Goal: Task Accomplishment & Management: Manage account settings

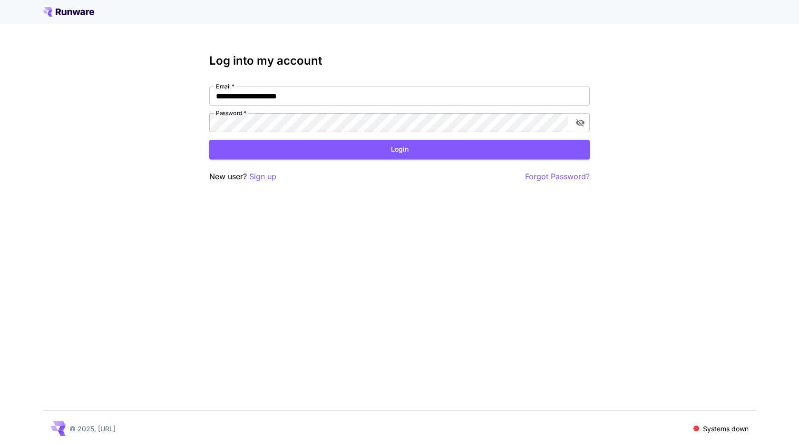
click at [294, 215] on div "**********" at bounding box center [399, 223] width 799 height 446
click at [294, 158] on button "Login" at bounding box center [399, 150] width 381 height 20
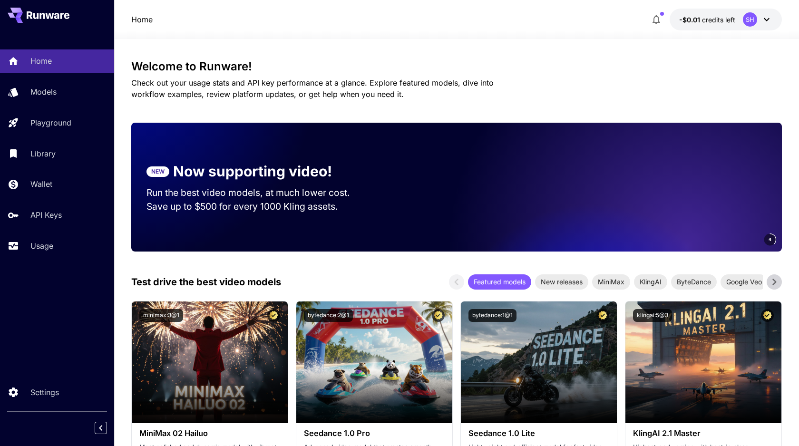
click at [62, 309] on div "Home Models Playground Library Wallet API Keys Usage Settings" at bounding box center [57, 223] width 114 height 446
click at [59, 190] on div "Wallet" at bounding box center [69, 183] width 74 height 11
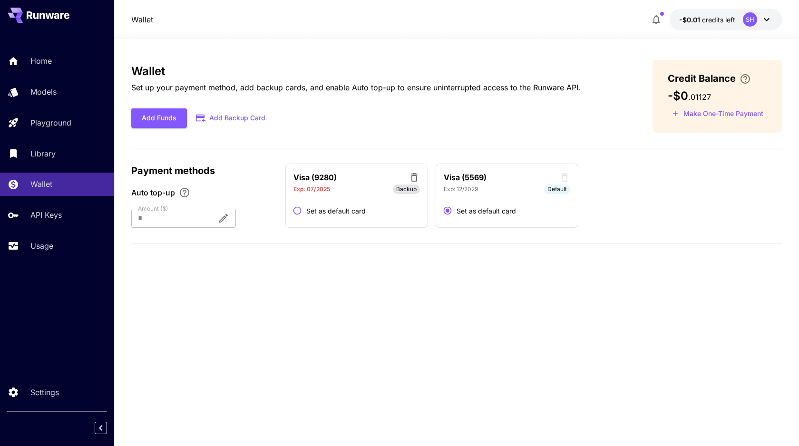
click at [703, 22] on span "credits left" at bounding box center [718, 20] width 33 height 8
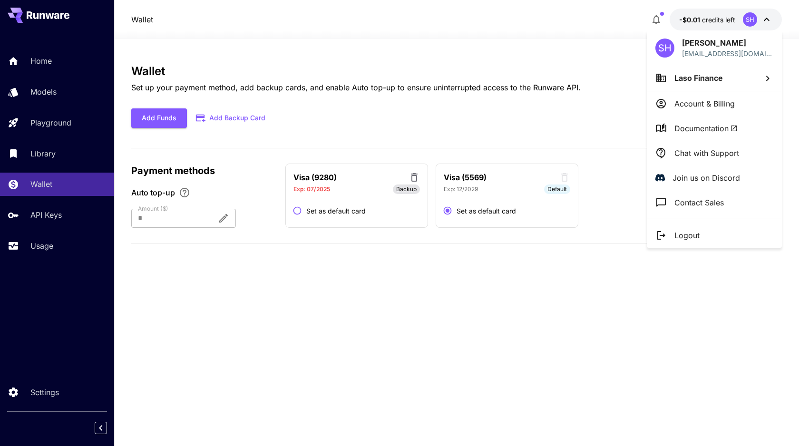
click at [656, 21] on div at bounding box center [399, 223] width 799 height 446
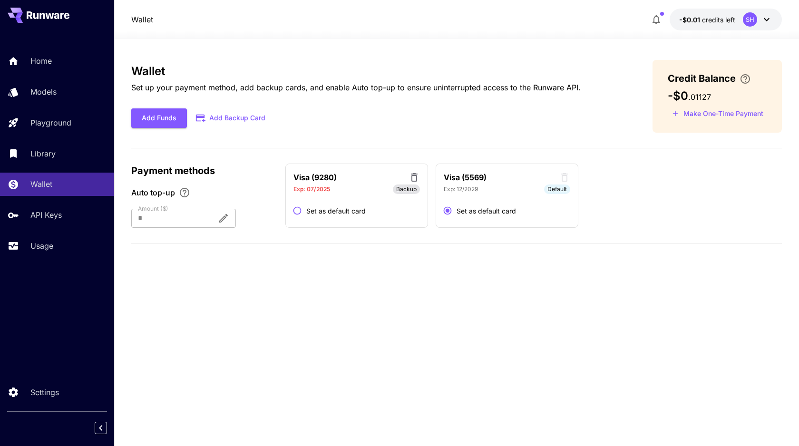
click at [657, 19] on icon "button" at bounding box center [656, 19] width 11 height 11
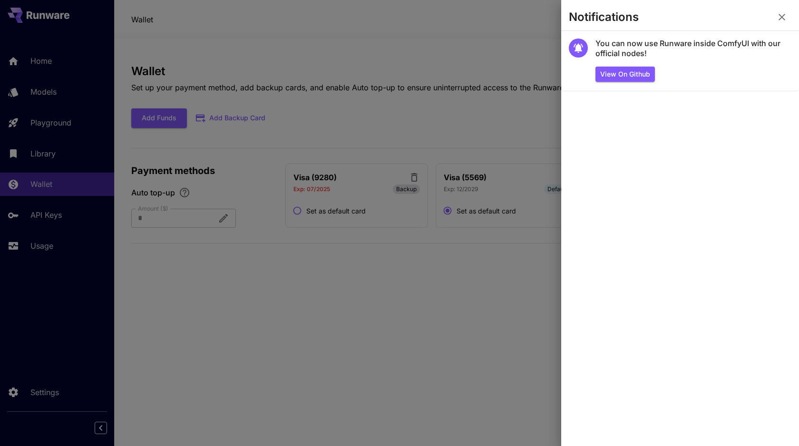
click at [467, 98] on div at bounding box center [399, 223] width 799 height 446
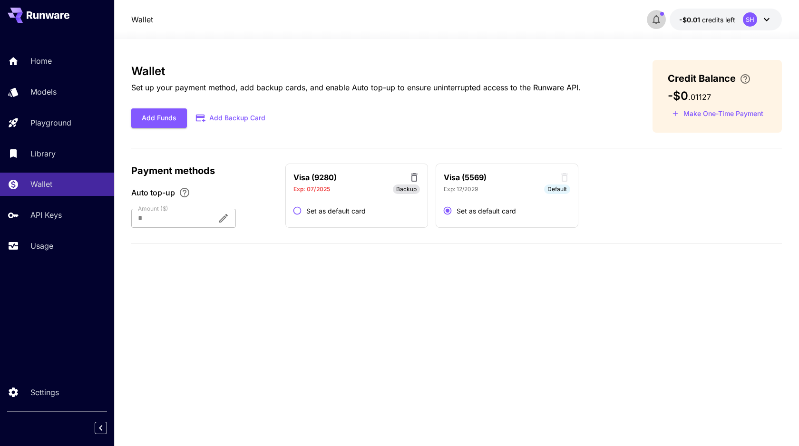
click at [662, 12] on button "button" at bounding box center [656, 19] width 19 height 19
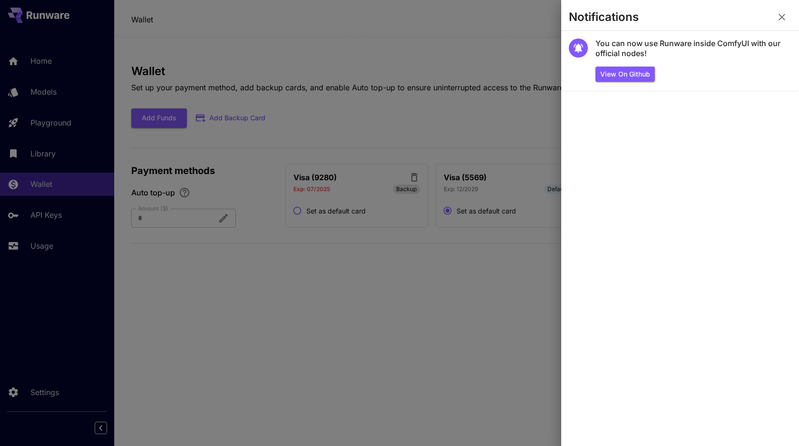
click at [550, 92] on div at bounding box center [399, 223] width 799 height 446
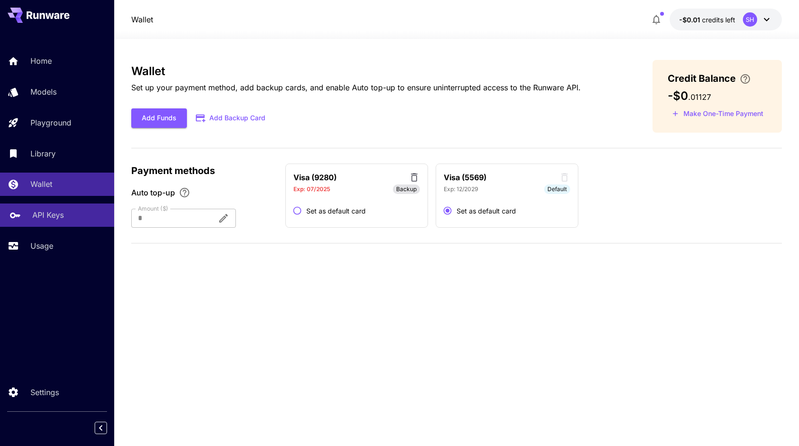
click at [53, 217] on p "API Keys" at bounding box center [47, 214] width 31 height 11
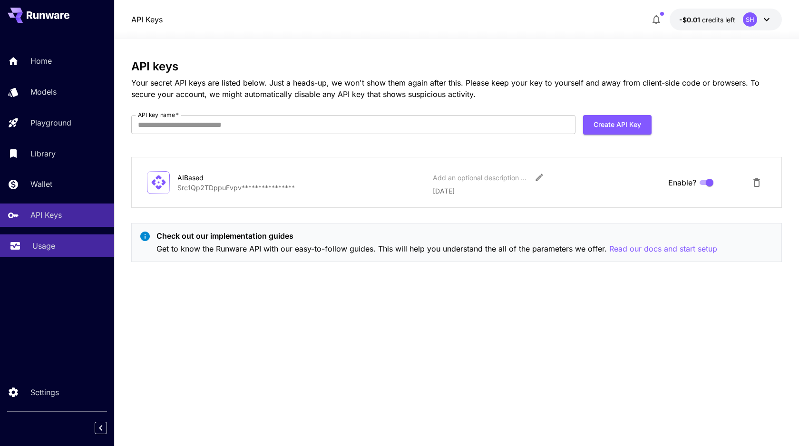
click at [57, 250] on div "Usage" at bounding box center [69, 245] width 74 height 11
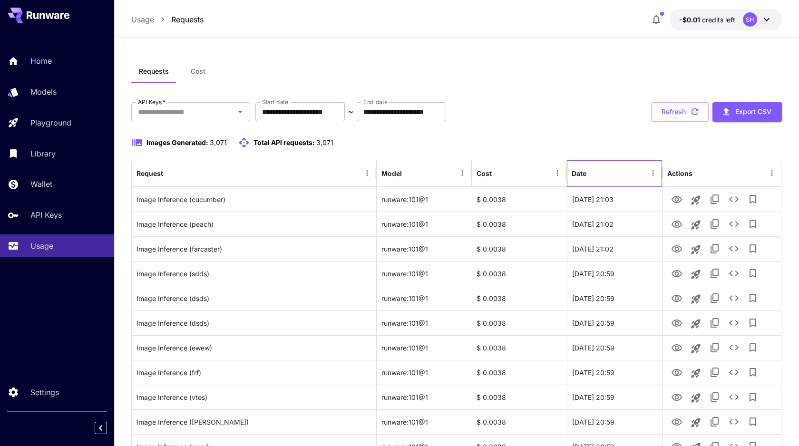
click at [585, 173] on div "Date" at bounding box center [579, 173] width 15 height 8
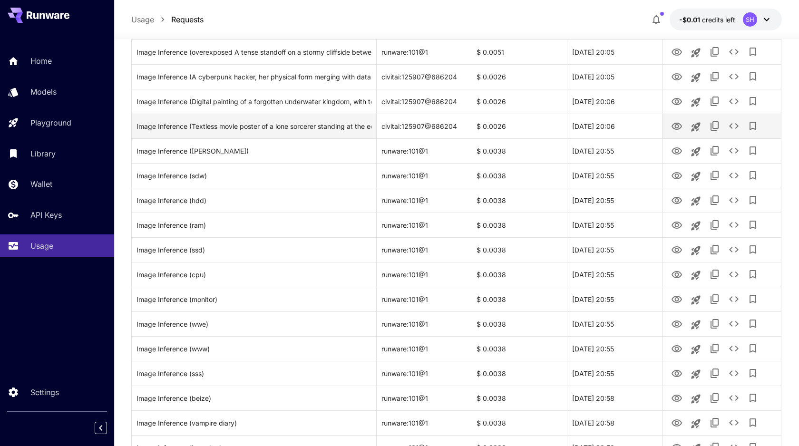
scroll to position [484, 0]
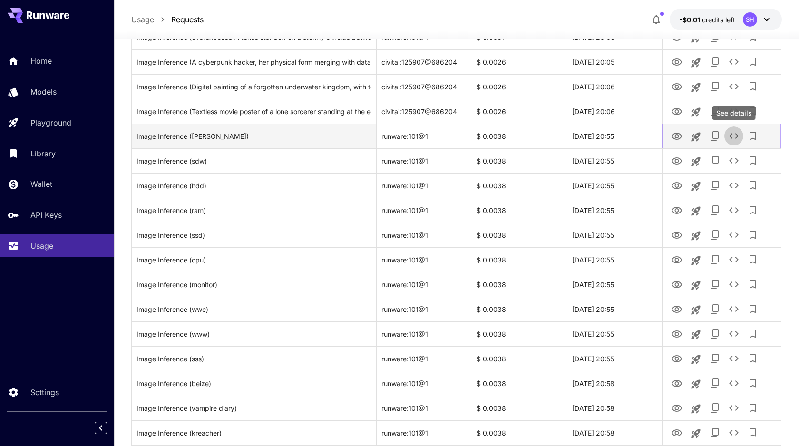
click at [733, 136] on icon "See details" at bounding box center [733, 135] width 11 height 11
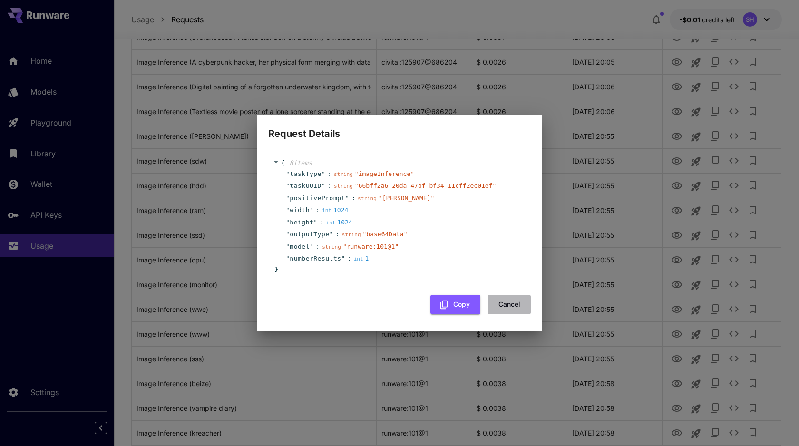
click at [503, 303] on button "Cancel" at bounding box center [509, 305] width 43 height 20
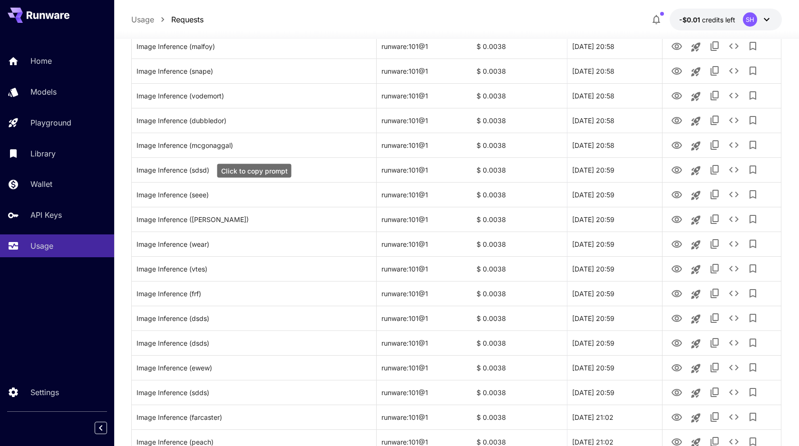
scroll to position [947, 0]
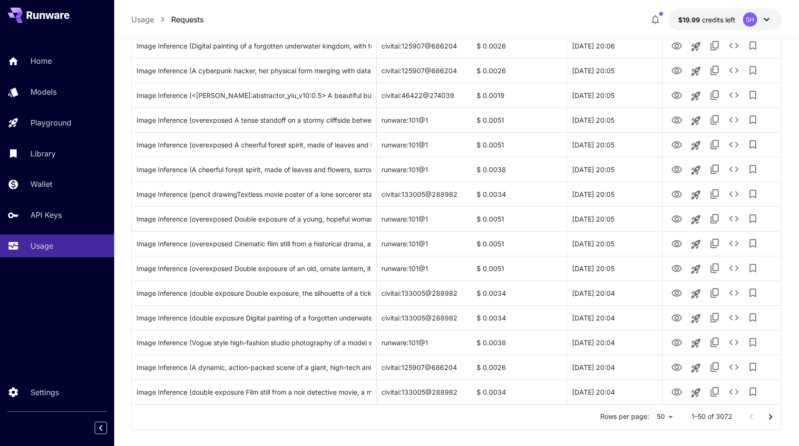
scroll to position [1032, 0]
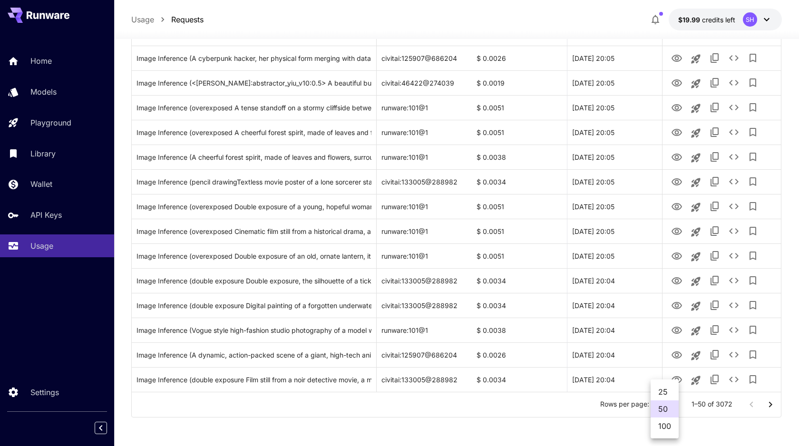
click at [670, 427] on li "100" at bounding box center [665, 426] width 28 height 17
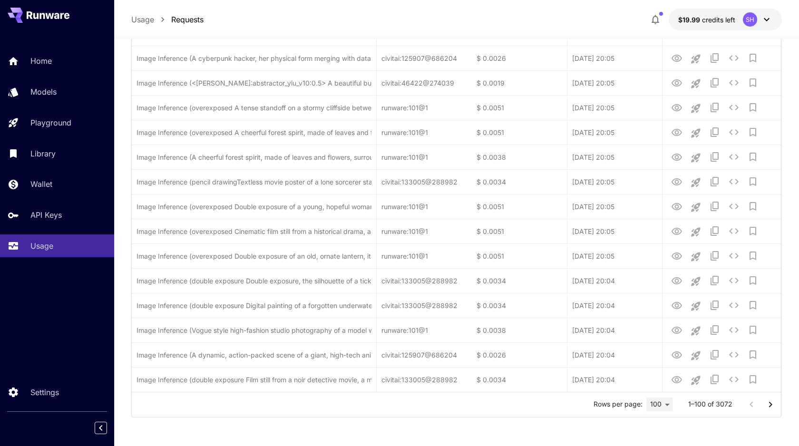
type input "***"
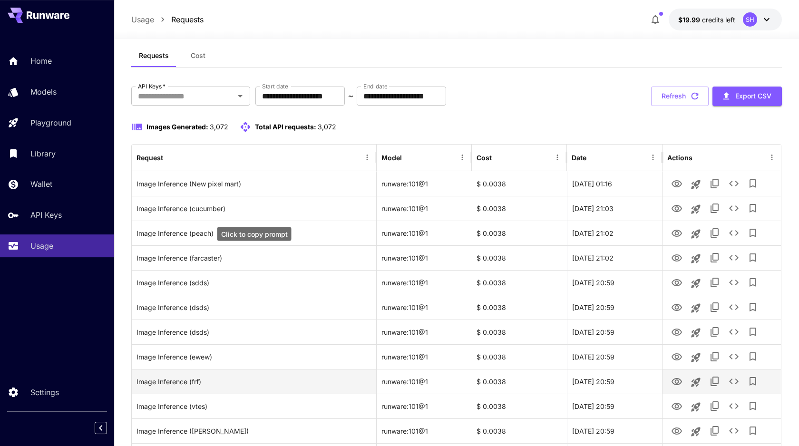
scroll to position [0, 0]
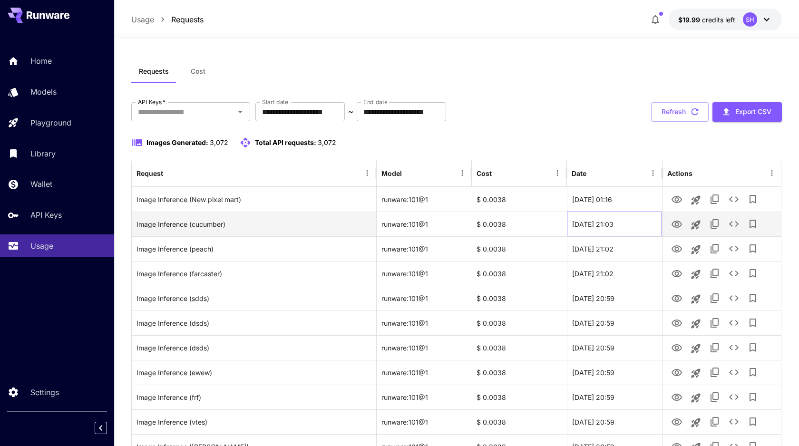
drag, startPoint x: 636, startPoint y: 223, endPoint x: 616, endPoint y: 223, distance: 19.5
click at [616, 223] on div "[DATE] 21:03" at bounding box center [614, 224] width 95 height 25
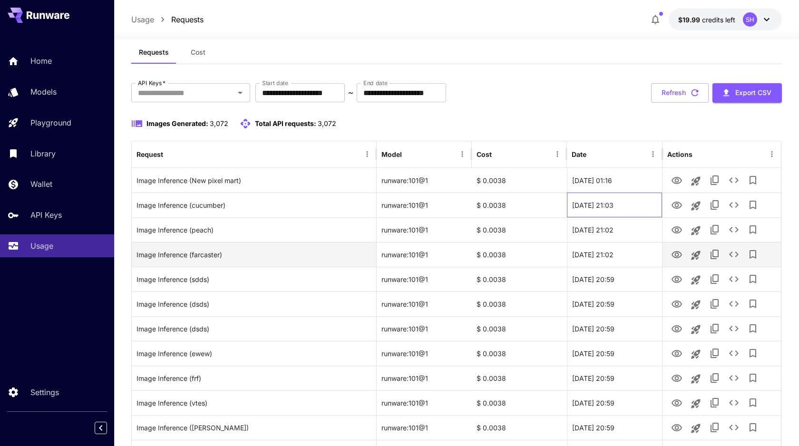
scroll to position [20, 0]
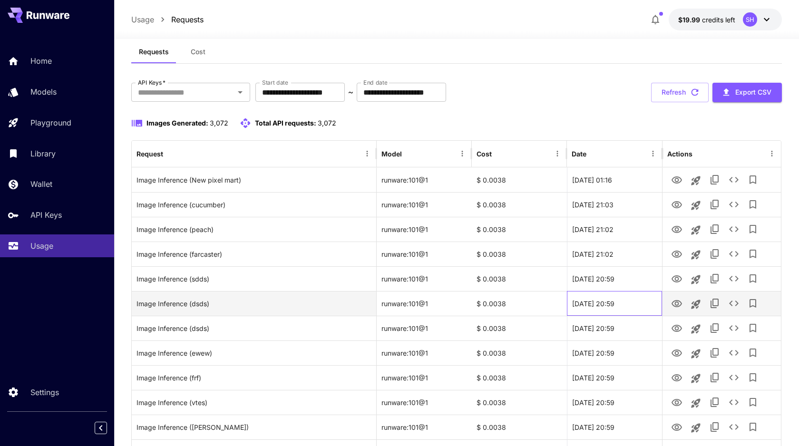
drag, startPoint x: 617, startPoint y: 303, endPoint x: 639, endPoint y: 304, distance: 22.4
click at [639, 304] on div "[DATE] 20:59" at bounding box center [614, 303] width 95 height 25
copy div "20:59"
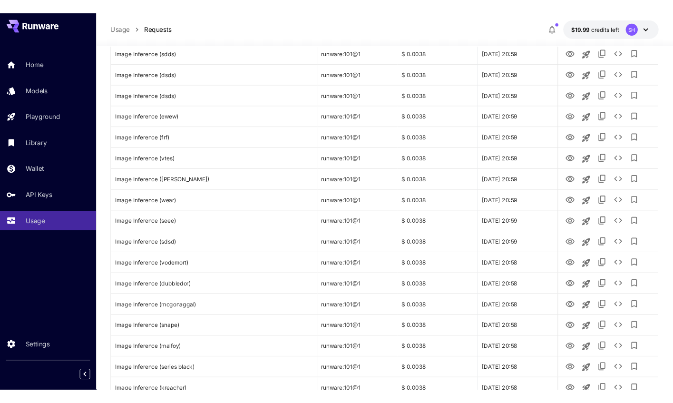
scroll to position [0, 0]
